Goal: Task Accomplishment & Management: Manage account settings

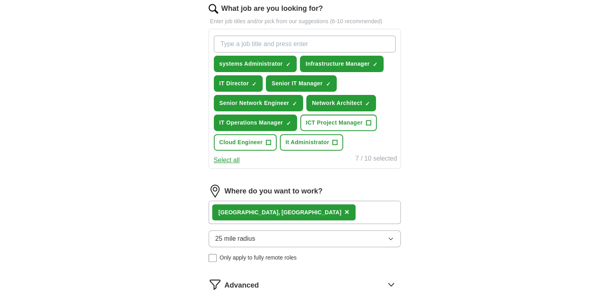
scroll to position [280, 0]
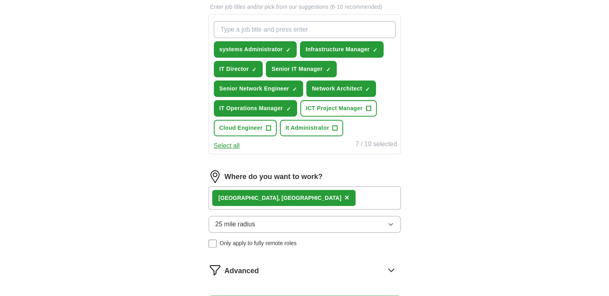
click at [344, 193] on span "×" at bounding box center [346, 197] width 5 height 9
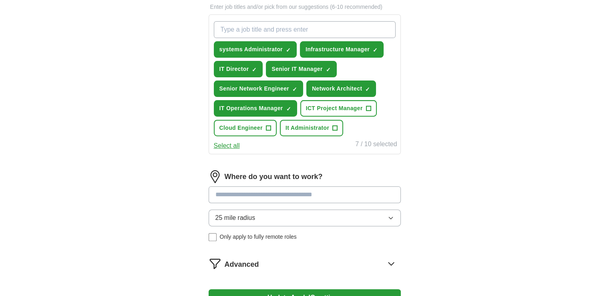
click at [267, 193] on input at bounding box center [305, 194] width 192 height 17
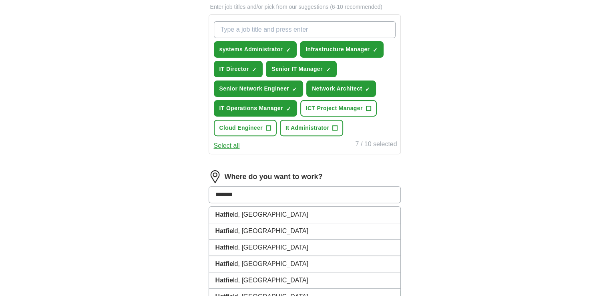
type input "********"
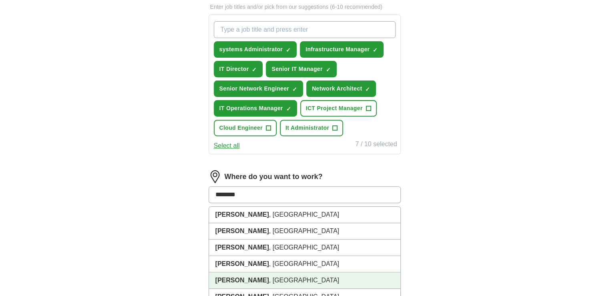
click at [253, 278] on li "[GEOGRAPHIC_DATA] , [GEOGRAPHIC_DATA]" at bounding box center [304, 280] width 191 height 16
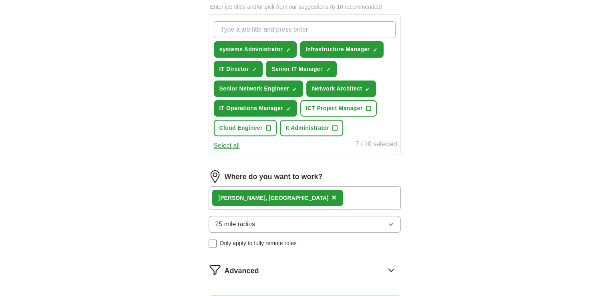
click at [287, 221] on button "25 mile radius" at bounding box center [305, 224] width 192 height 17
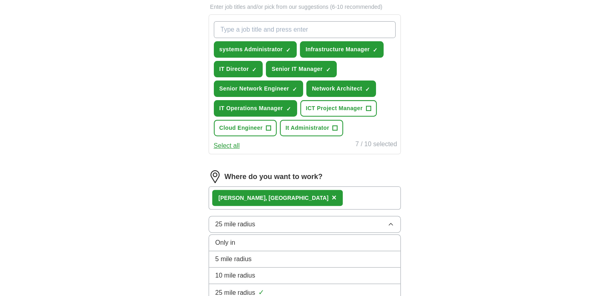
click at [271, 271] on div "10 mile radius" at bounding box center [304, 276] width 179 height 10
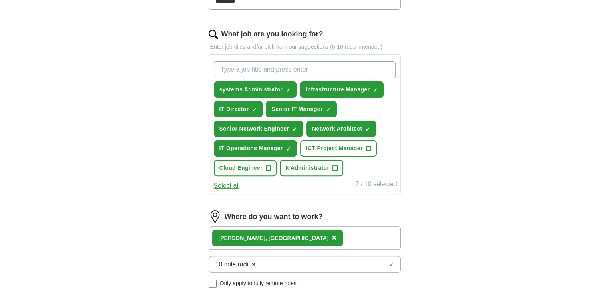
scroll to position [200, 0]
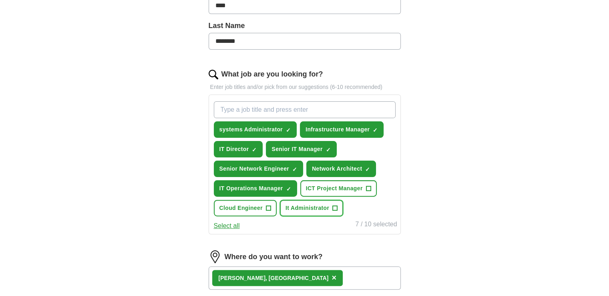
click at [333, 205] on span "+" at bounding box center [335, 208] width 5 height 6
click at [320, 107] on input "What job are you looking for?" at bounding box center [305, 109] width 182 height 17
type input "network"
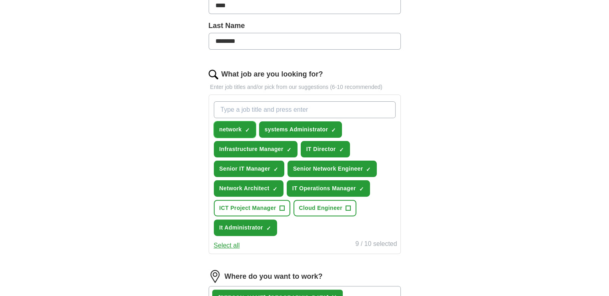
click at [0, 0] on span "×" at bounding box center [0, 0] width 0 height 0
click at [227, 130] on span "network" at bounding box center [230, 129] width 22 height 8
click at [365, 186] on button "IT Operations Manager ✓ ×" at bounding box center [328, 188] width 83 height 16
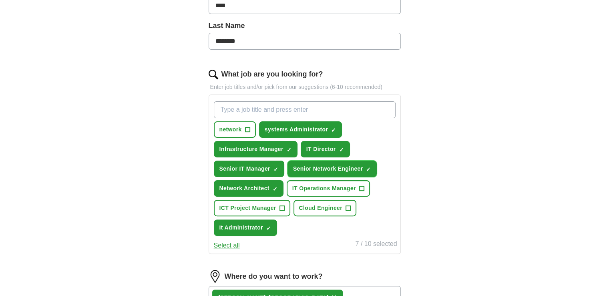
click at [0, 0] on span "×" at bounding box center [0, 0] width 0 height 0
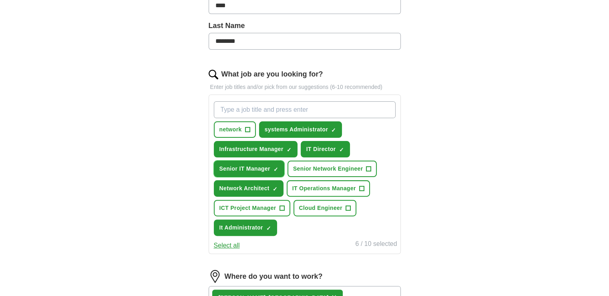
click at [0, 0] on span "×" at bounding box center [0, 0] width 0 height 0
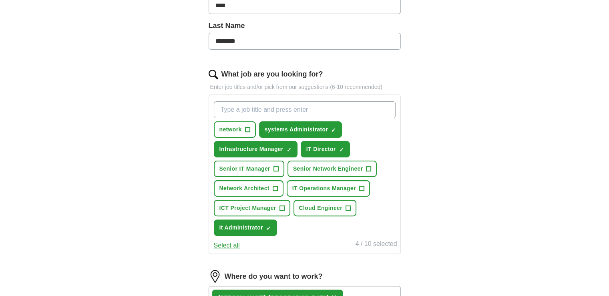
click at [251, 109] on input "What job are you looking for?" at bounding box center [305, 109] width 182 height 17
type input "Network Engineer"
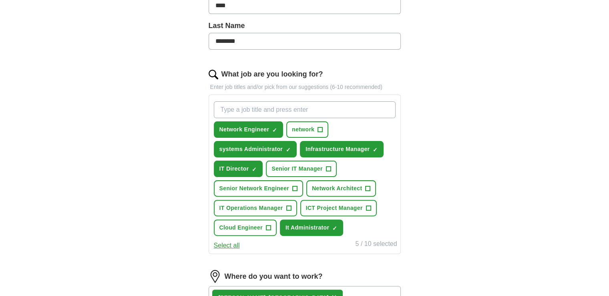
click at [274, 106] on input "What job are you looking for?" at bounding box center [305, 109] width 182 height 17
type input "IT Manager"
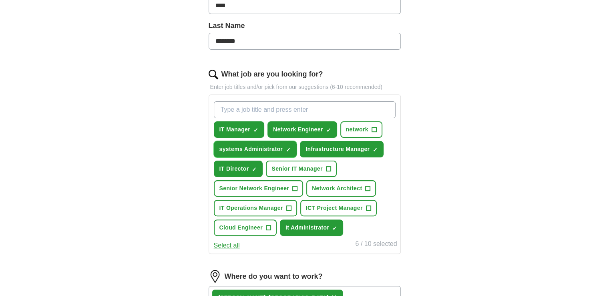
click at [0, 0] on span "×" at bounding box center [0, 0] width 0 height 0
click at [275, 147] on span "systems Administrator" at bounding box center [251, 149] width 64 height 8
drag, startPoint x: 350, startPoint y: 129, endPoint x: 546, endPoint y: 110, distance: 197.1
click at [546, 110] on div "ApplyIQ Let ApplyIQ do the hard work of searching and applying for jobs. Just t…" at bounding box center [304, 136] width 512 height 625
click at [367, 185] on span "+" at bounding box center [367, 188] width 5 height 6
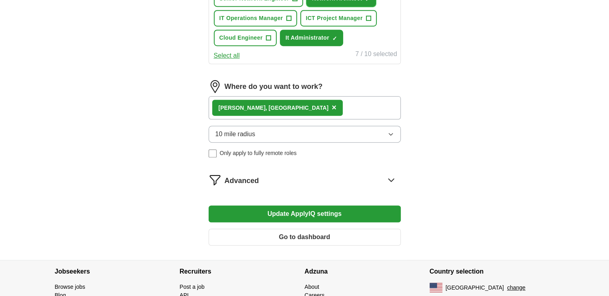
scroll to position [400, 0]
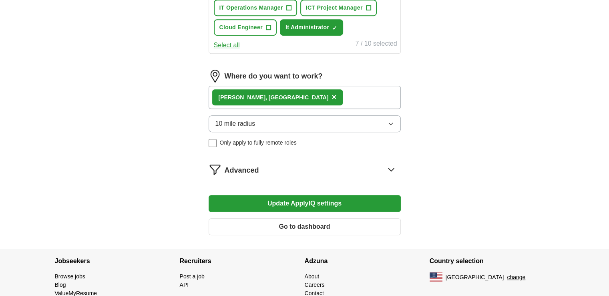
click at [389, 168] on icon at bounding box center [391, 169] width 13 height 13
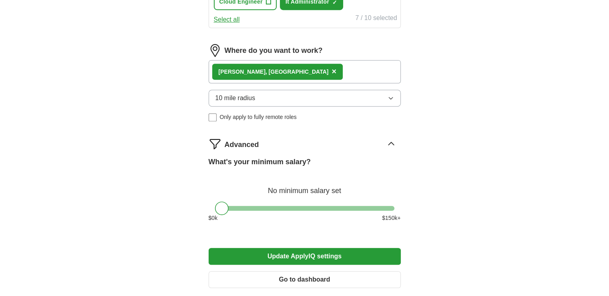
scroll to position [440, 0]
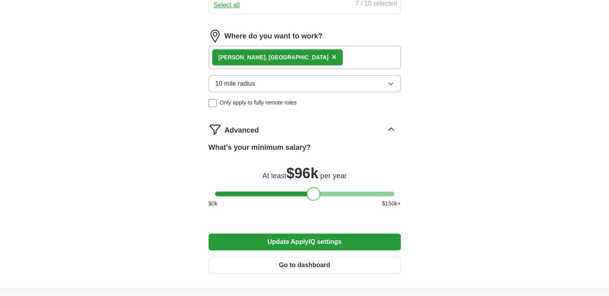
drag, startPoint x: 219, startPoint y: 191, endPoint x: 310, endPoint y: 189, distance: 91.3
click at [310, 189] on div at bounding box center [314, 194] width 14 height 14
click at [322, 236] on button "Update ApplyIQ settings" at bounding box center [305, 241] width 192 height 17
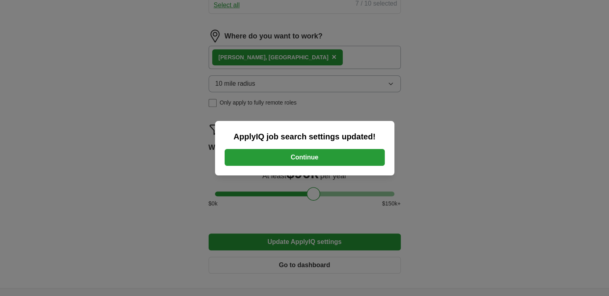
click at [335, 156] on button "Continue" at bounding box center [305, 157] width 160 height 17
